Goal: Information Seeking & Learning: Learn about a topic

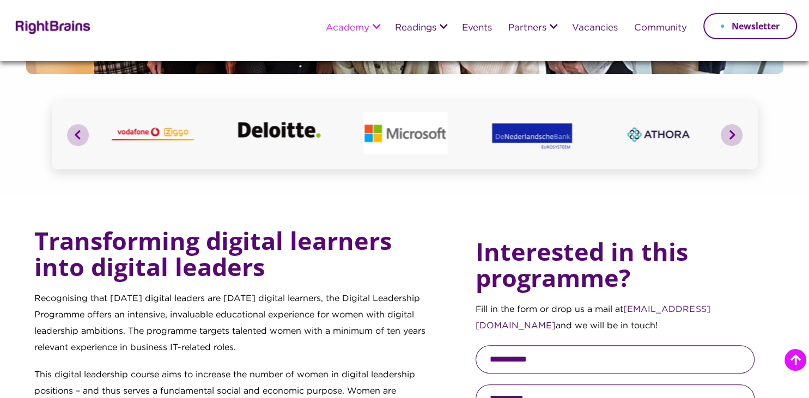
scroll to position [287, 0]
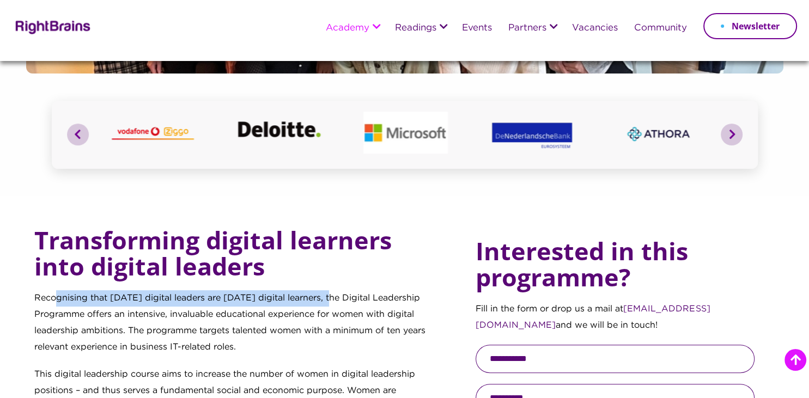
drag, startPoint x: 56, startPoint y: 292, endPoint x: 332, endPoint y: 304, distance: 276.9
click at [332, 304] on p "Recognising that [DATE] digital leaders are [DATE] digital learners, the Digita…" at bounding box center [236, 328] width 405 height 76
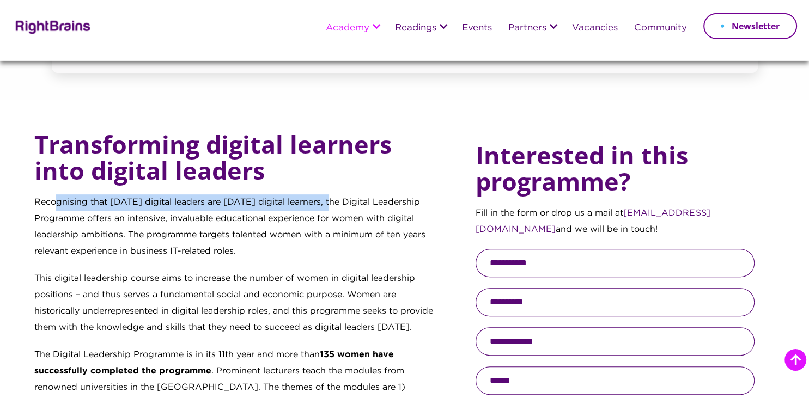
scroll to position [402, 0]
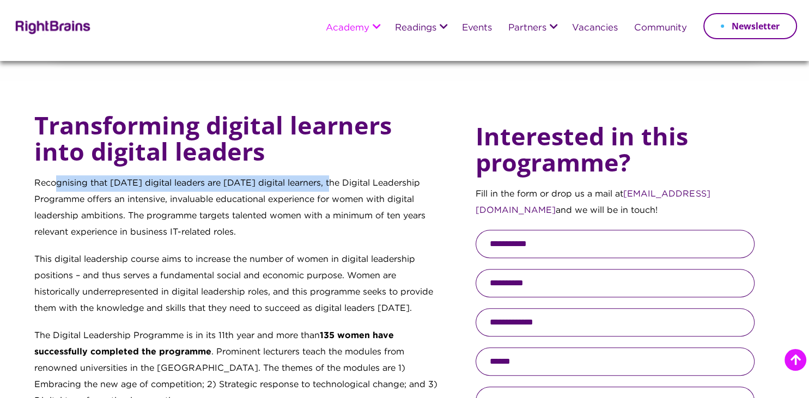
drag, startPoint x: 74, startPoint y: 210, endPoint x: 245, endPoint y: 234, distance: 172.6
click at [245, 234] on p "Recognising that [DATE] digital leaders are [DATE] digital learners, the Digita…" at bounding box center [236, 213] width 405 height 76
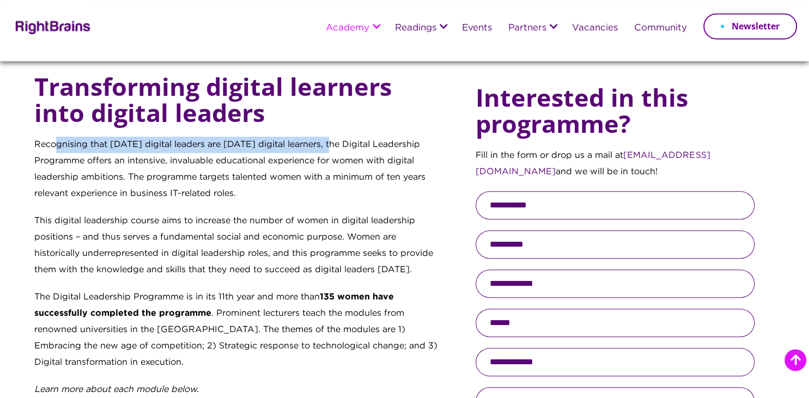
scroll to position [460, 0]
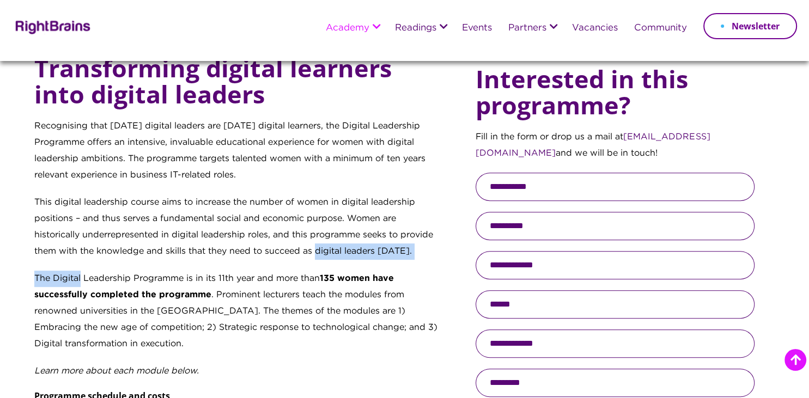
drag, startPoint x: 82, startPoint y: 270, endPoint x: 319, endPoint y: 269, distance: 237.4
click at [319, 269] on div "Transforming digital learners into digital leaders Recognising that [DATE] digi…" at bounding box center [236, 348] width 405 height 586
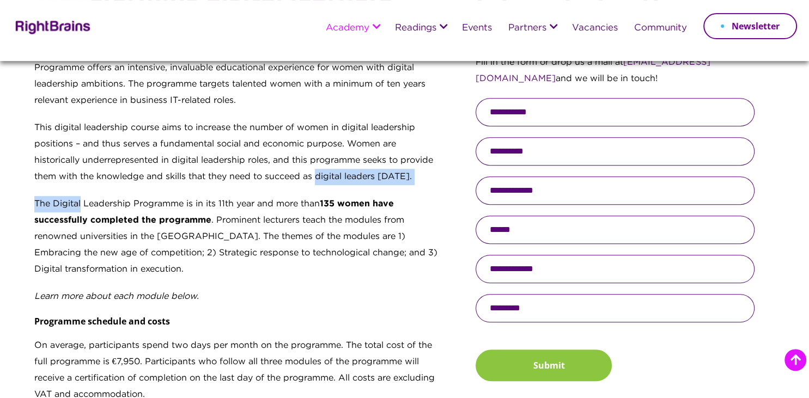
scroll to position [575, 0]
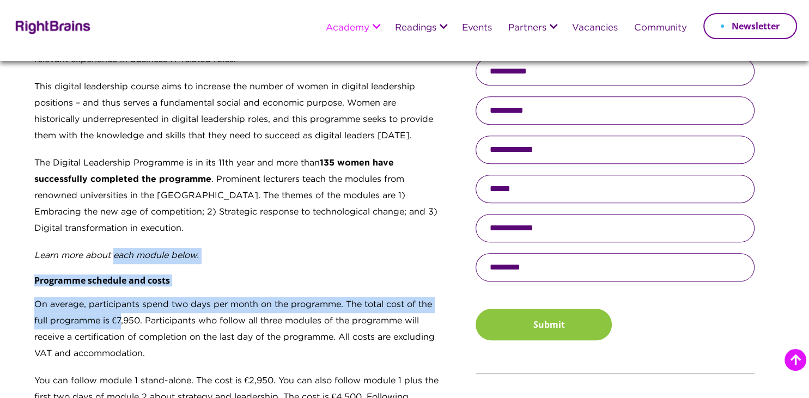
drag, startPoint x: 120, startPoint y: 303, endPoint x: 120, endPoint y: 315, distance: 12.0
click at [120, 315] on div "Transforming digital learners into digital leaders Recognising that [DATE] digi…" at bounding box center [236, 233] width 405 height 586
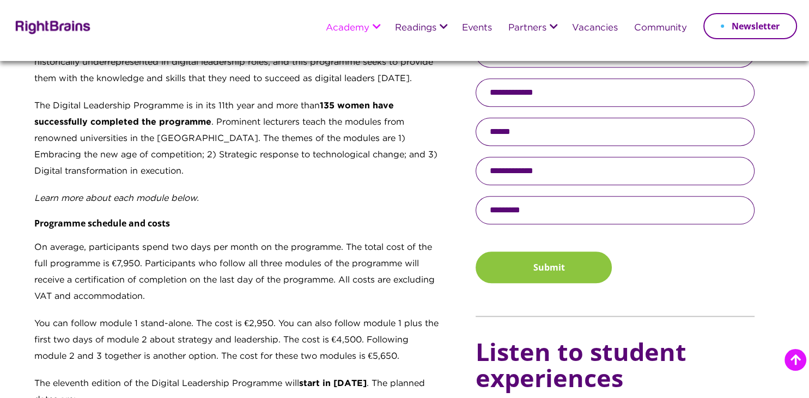
drag, startPoint x: 143, startPoint y: 287, endPoint x: 158, endPoint y: 282, distance: 16.5
click at [143, 287] on p "On average, participants spend two days per month on the programme. The total c…" at bounding box center [236, 278] width 405 height 76
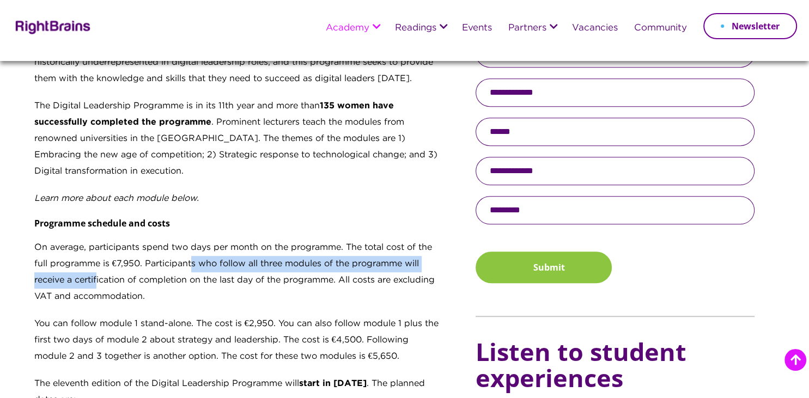
drag, startPoint x: 98, startPoint y: 282, endPoint x: 193, endPoint y: 264, distance: 97.0
click at [193, 264] on p "On average, participants spend two days per month on the programme. The total c…" at bounding box center [236, 278] width 405 height 76
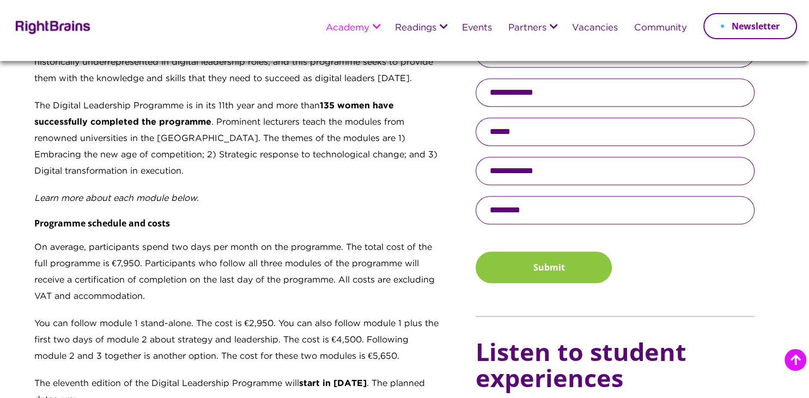
drag, startPoint x: 124, startPoint y: 287, endPoint x: 128, endPoint y: 278, distance: 9.7
click at [125, 286] on p "On average, participants spend two days per month on the programme. The total c…" at bounding box center [236, 278] width 405 height 76
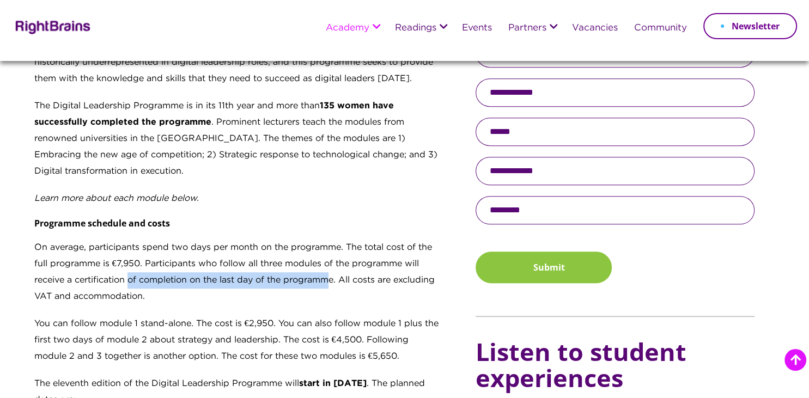
drag, startPoint x: 128, startPoint y: 275, endPoint x: 332, endPoint y: 281, distance: 204.2
click at [332, 281] on p "On average, participants spend two days per month on the programme. The total c…" at bounding box center [236, 278] width 405 height 76
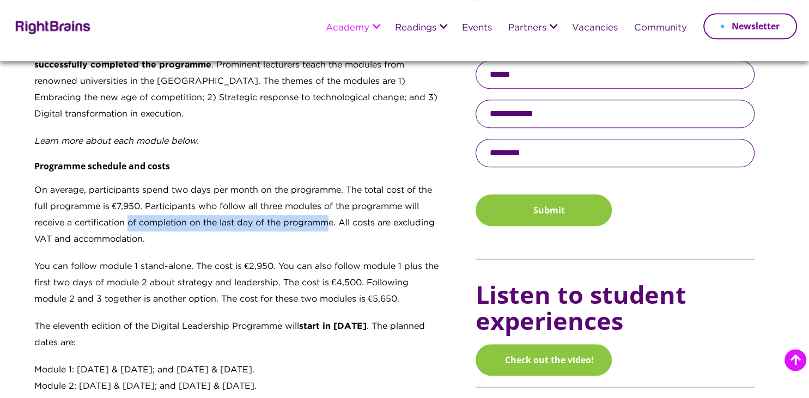
scroll to position [690, 0]
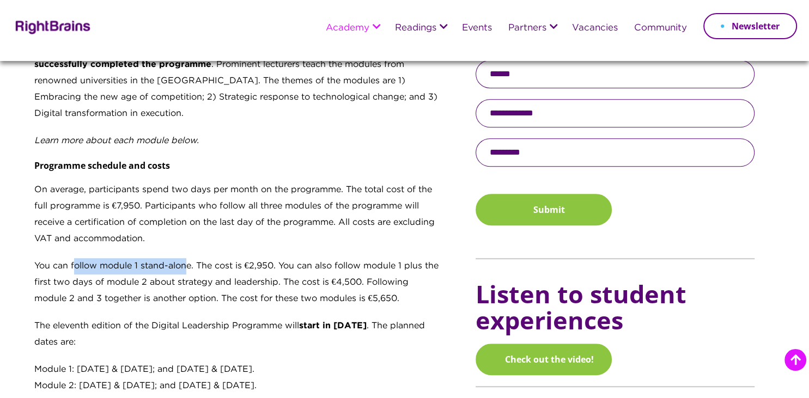
drag, startPoint x: 81, startPoint y: 262, endPoint x: 188, endPoint y: 268, distance: 108.0
click at [188, 268] on p "You can follow module 1 stand-alone. The cost is €2,950. You can also follow mo…" at bounding box center [236, 288] width 405 height 60
click at [81, 269] on p "You can follow module 1 stand-alone. The cost is €2,950. You can also follow mo…" at bounding box center [236, 288] width 405 height 60
drag, startPoint x: 32, startPoint y: 257, endPoint x: 407, endPoint y: 304, distance: 378.6
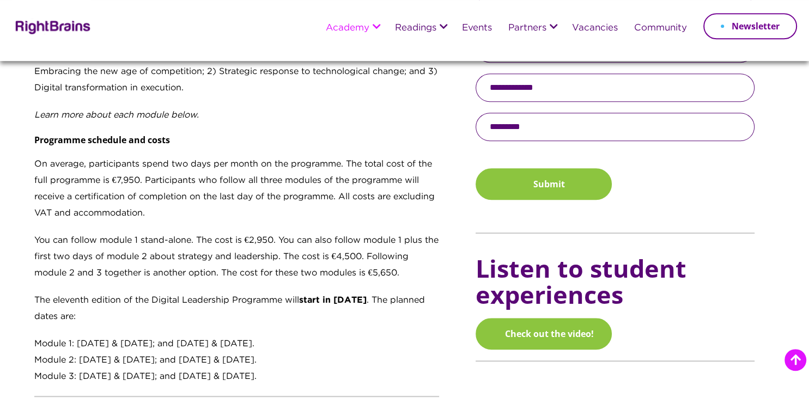
scroll to position [747, 0]
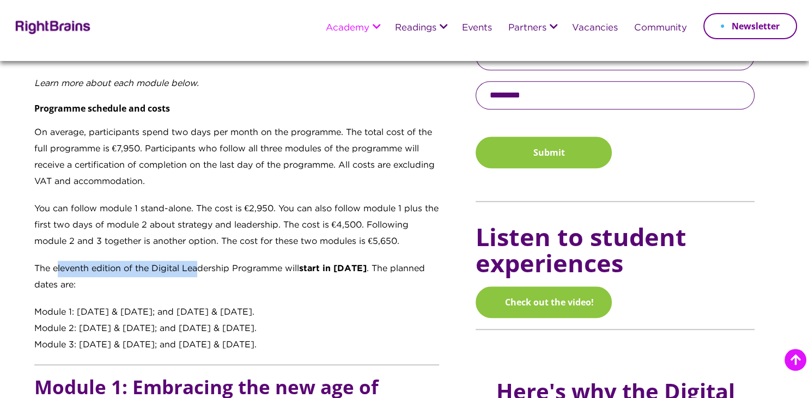
drag, startPoint x: 59, startPoint y: 265, endPoint x: 200, endPoint y: 261, distance: 141.1
click at [200, 261] on p "The eleventh edition of the Digital Leadership Programme will start in [DATE] .…" at bounding box center [236, 283] width 405 height 44
drag, startPoint x: 52, startPoint y: 282, endPoint x: 265, endPoint y: 356, distance: 225.4
click at [292, 354] on div "Transforming digital learners into digital leaders Recognising that [DATE] digi…" at bounding box center [246, 353] width 425 height 1171
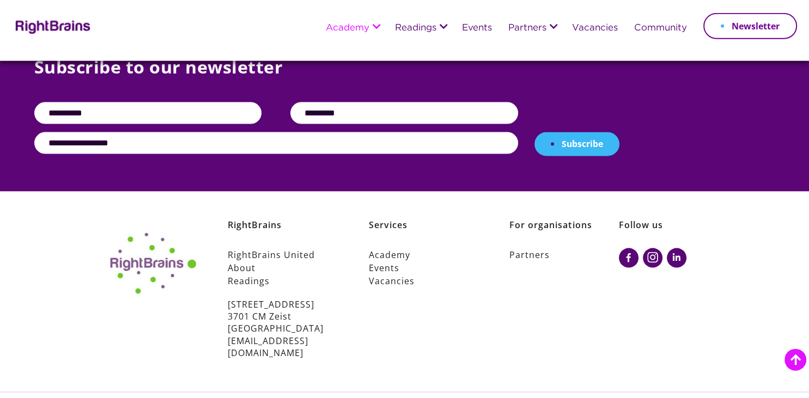
scroll to position [2075, 0]
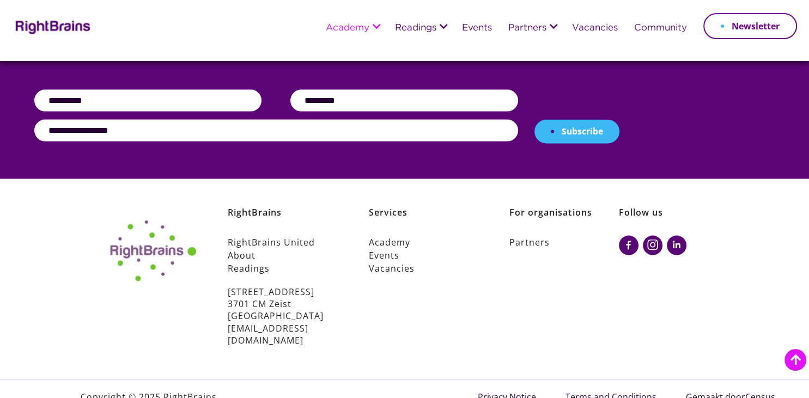
drag, startPoint x: 222, startPoint y: 271, endPoint x: 309, endPoint y: 273, distance: 87.1
click at [309, 273] on div "RightBrains RightBrains United About Readings [STREET_ADDRESS] [EMAIL_ADDRESS][…" at bounding box center [266, 276] width 141 height 140
click at [364, 290] on div "Services Academy Events Vacancies [STREET_ADDRESS] [EMAIL_ADDRESS][DOMAIN_NAME]" at bounding box center [407, 276] width 141 height 140
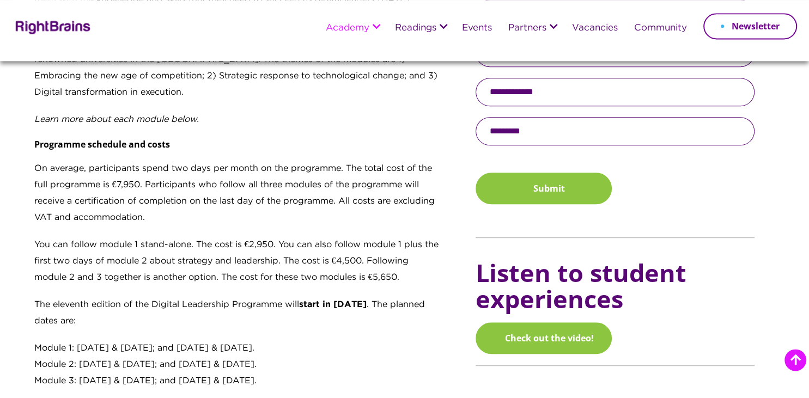
scroll to position [747, 0]
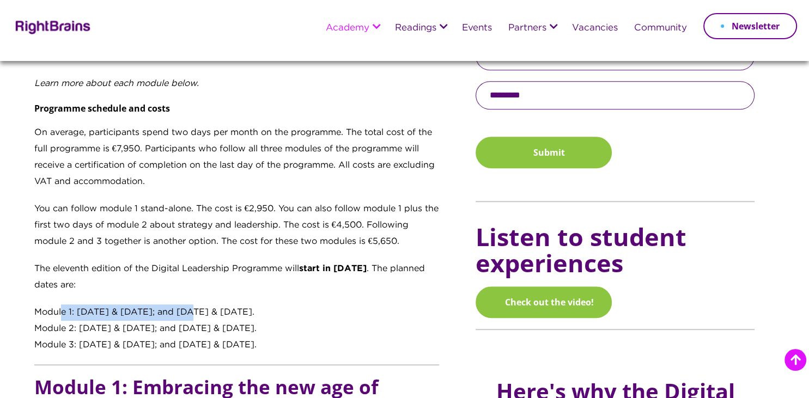
drag, startPoint x: 84, startPoint y: 316, endPoint x: 184, endPoint y: 315, distance: 100.2
click at [184, 315] on div "Module 1: [DATE] & [DATE]; and [DATE] & [DATE]." at bounding box center [236, 312] width 405 height 16
